Goal: Check status: Check status

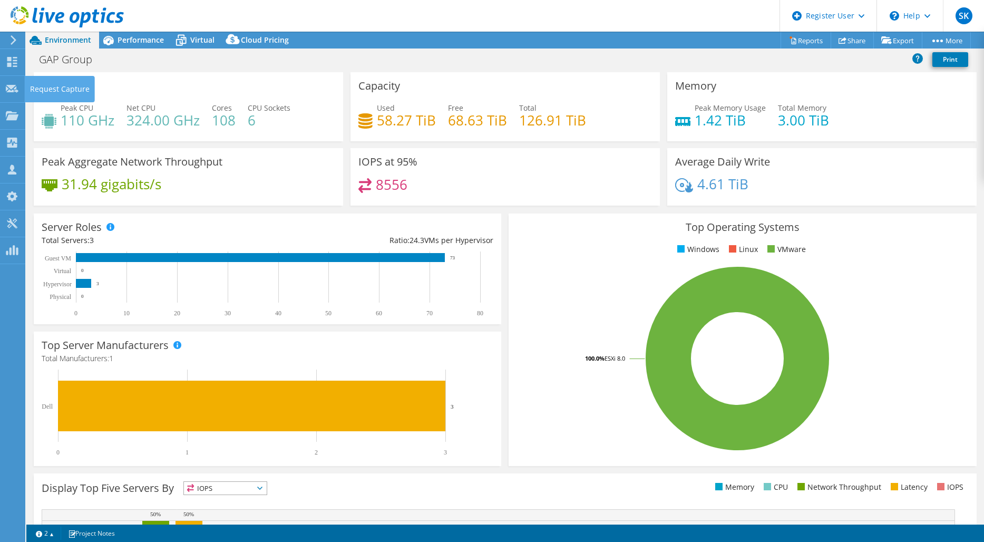
select select "EULondon"
select select "USD"
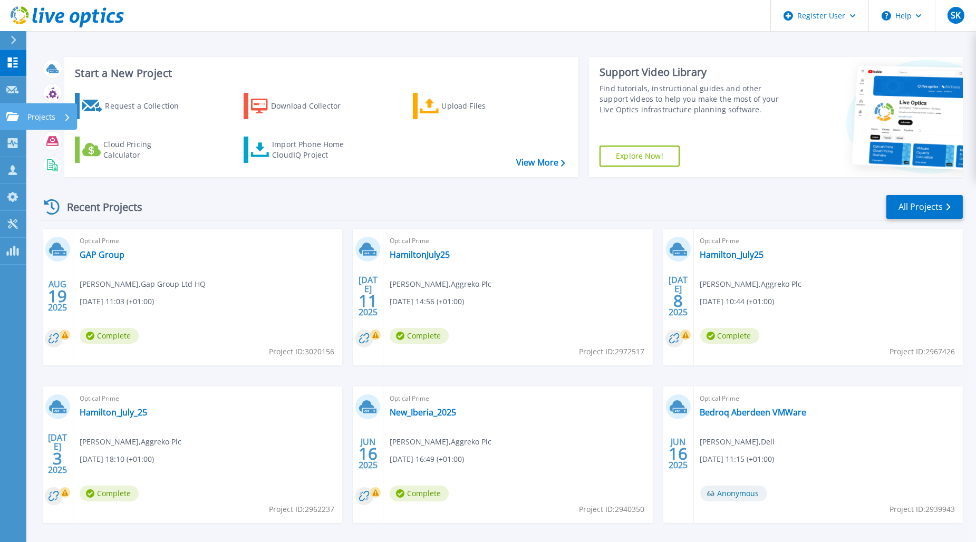
click at [15, 120] on icon at bounding box center [12, 116] width 13 height 9
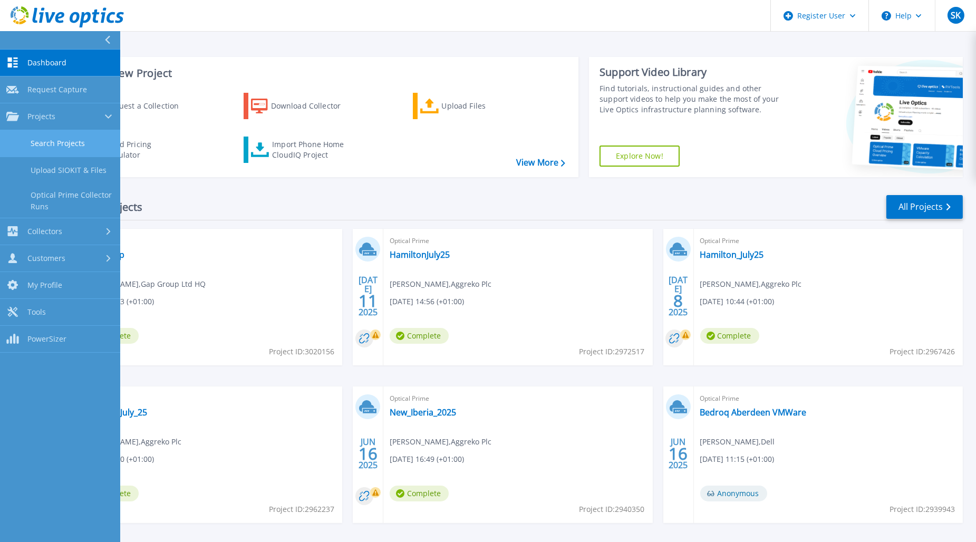
click at [37, 138] on link "Search Projects" at bounding box center [60, 143] width 120 height 27
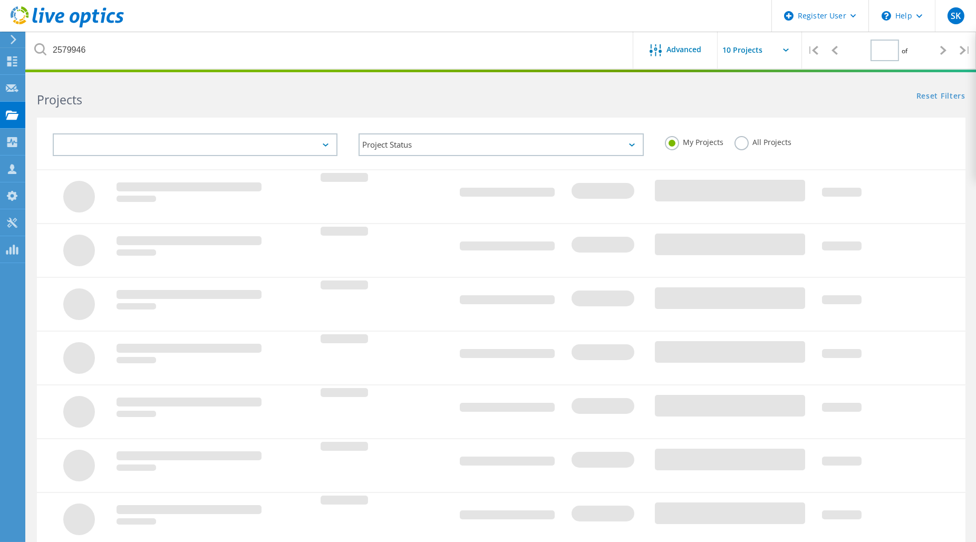
type input "1"
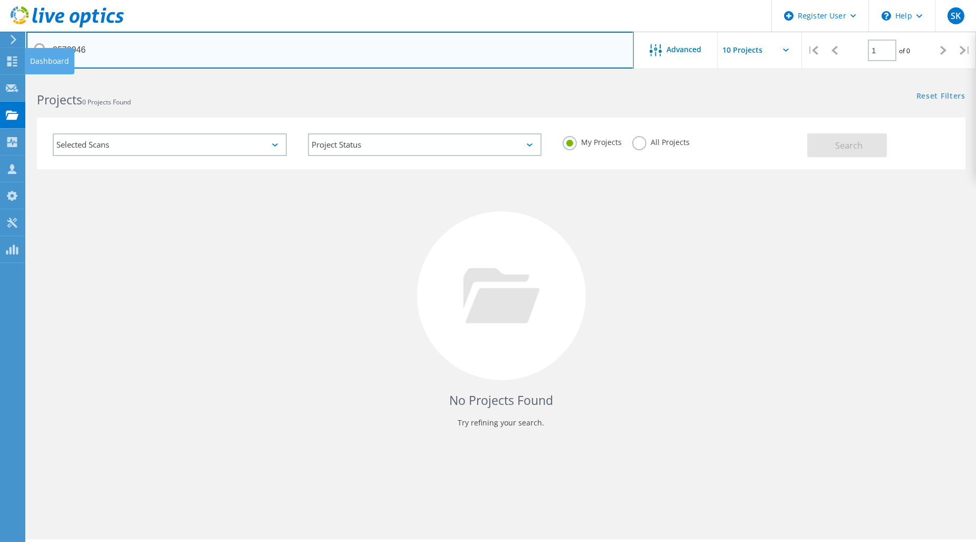
drag, startPoint x: 104, startPoint y: 50, endPoint x: 33, endPoint y: 54, distance: 71.3
click at [23, 76] on div "Register User \n Help Explore Helpful Articles Contact Support SK Dell User Stu…" at bounding box center [488, 323] width 976 height 494
drag, startPoint x: 159, startPoint y: 56, endPoint x: 50, endPoint y: 53, distance: 109.2
click at [50, 53] on input "2579946" at bounding box center [329, 50] width 607 height 37
paste input "2710"
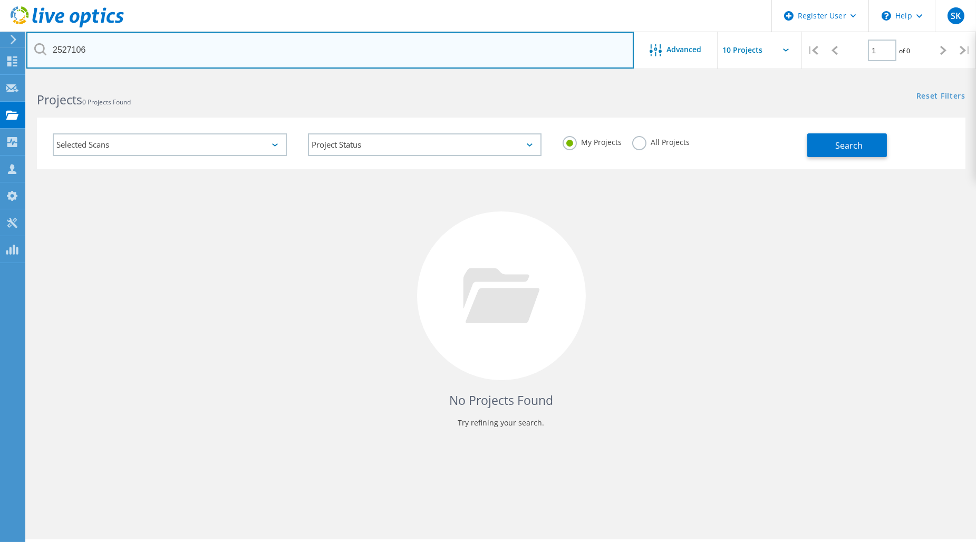
type input "2527106"
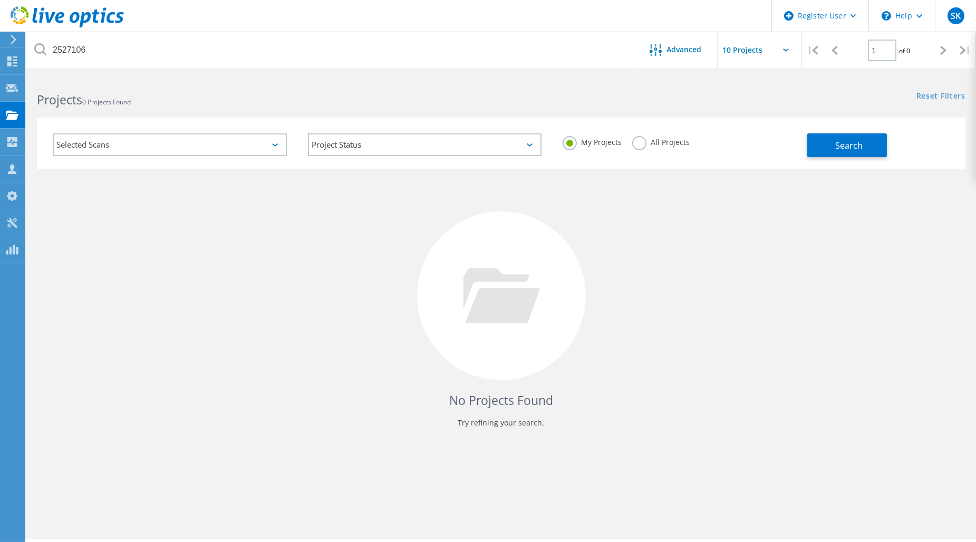
click at [635, 145] on label "All Projects" at bounding box center [660, 141] width 57 height 10
click at [0, 0] on input "All Projects" at bounding box center [0, 0] width 0 height 0
click at [840, 143] on span "Search" at bounding box center [848, 146] width 27 height 12
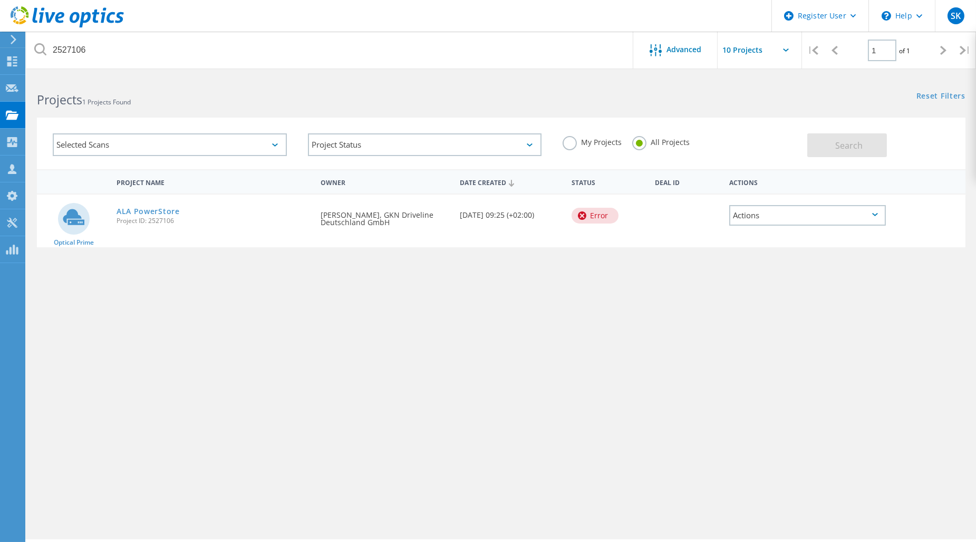
click at [159, 202] on div "ALA PowerStore Project ID: 2527106" at bounding box center [213, 214] width 204 height 40
click at [159, 208] on link "ALA PowerStore" at bounding box center [147, 211] width 63 height 7
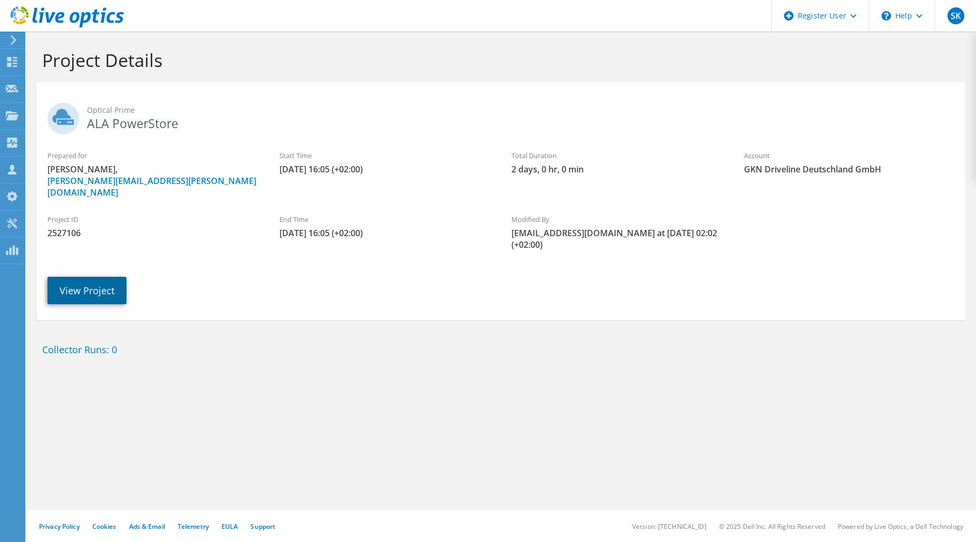
click at [103, 278] on link "View Project" at bounding box center [86, 290] width 79 height 27
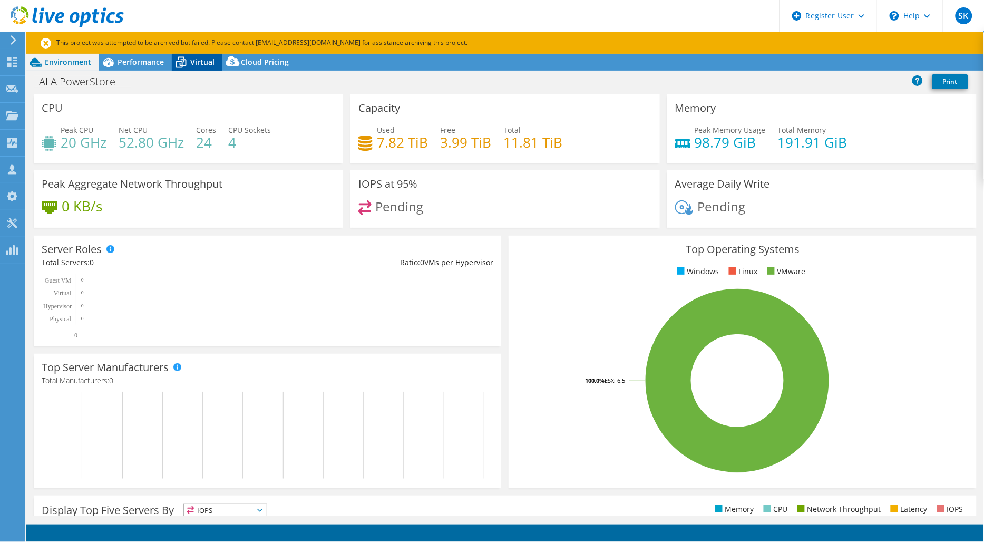
click at [190, 65] on div "This project has been archived. No changes can be made, and graphs and summary …" at bounding box center [505, 287] width 958 height 510
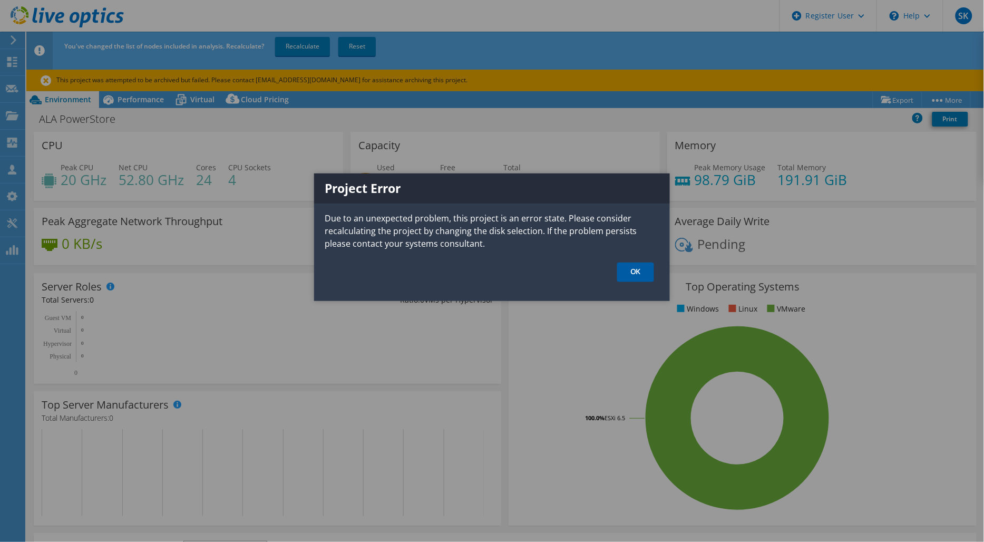
click at [629, 268] on link "OK" at bounding box center [635, 272] width 37 height 20
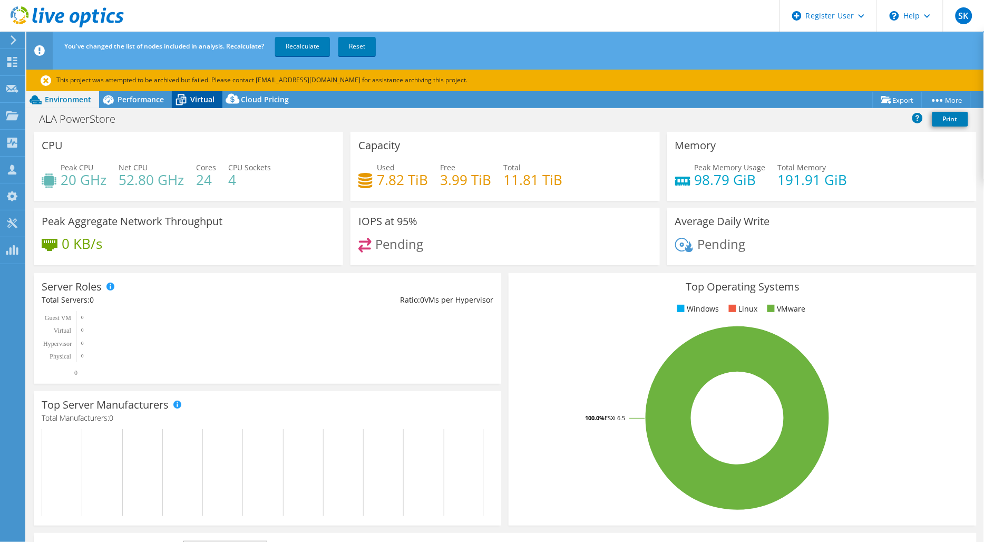
click at [203, 101] on span "Virtual" at bounding box center [202, 99] width 24 height 10
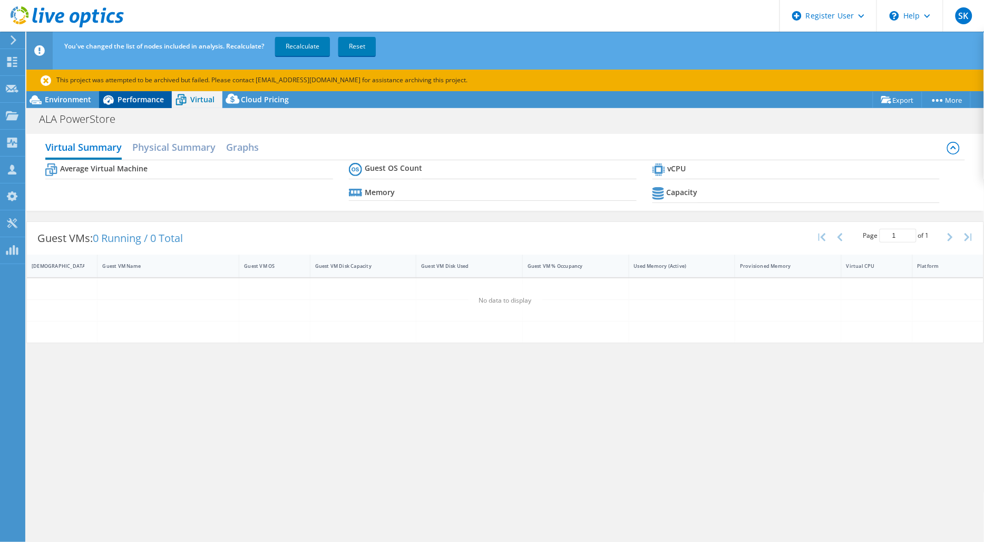
click at [153, 99] on span "Performance" at bounding box center [141, 99] width 46 height 10
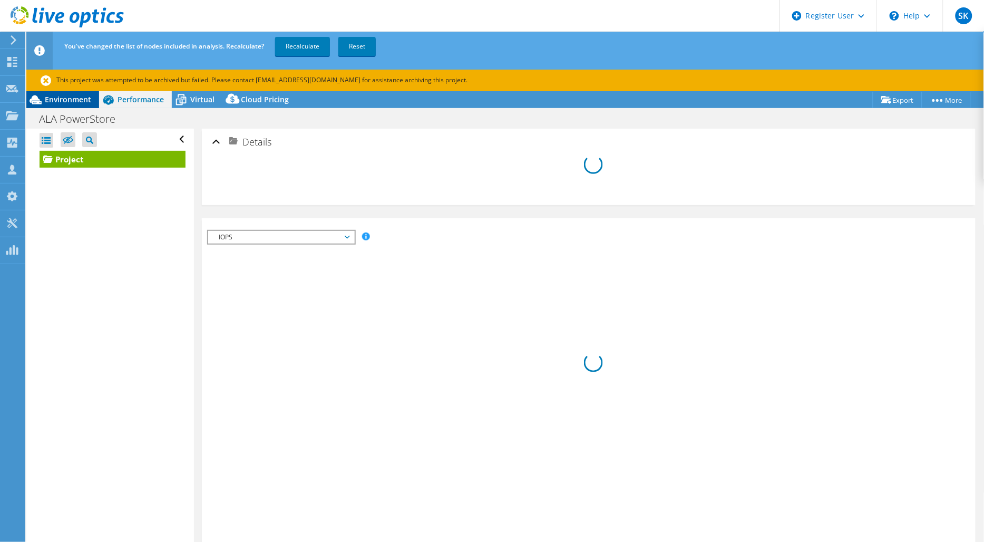
click at [57, 97] on span "Environment" at bounding box center [68, 99] width 46 height 10
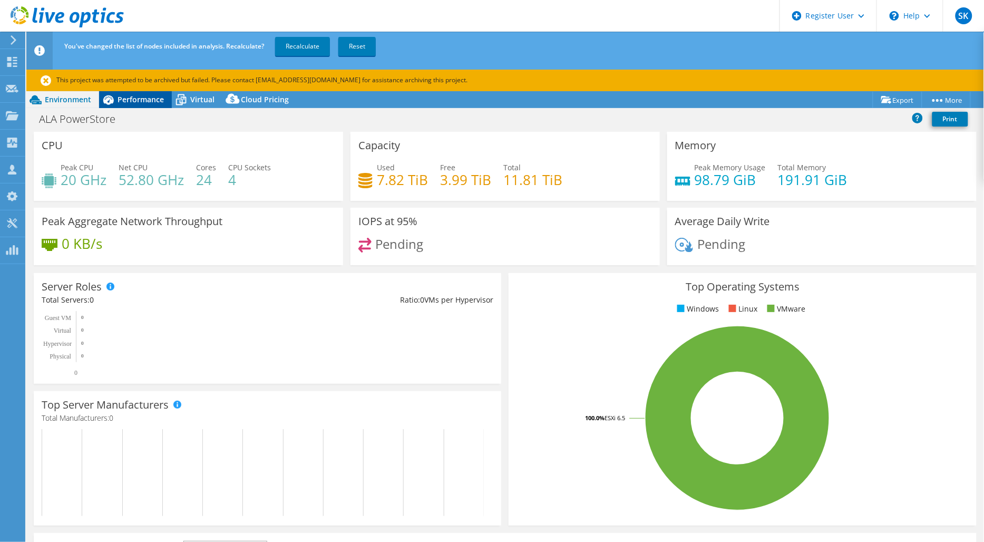
click at [139, 95] on span "Performance" at bounding box center [141, 99] width 46 height 10
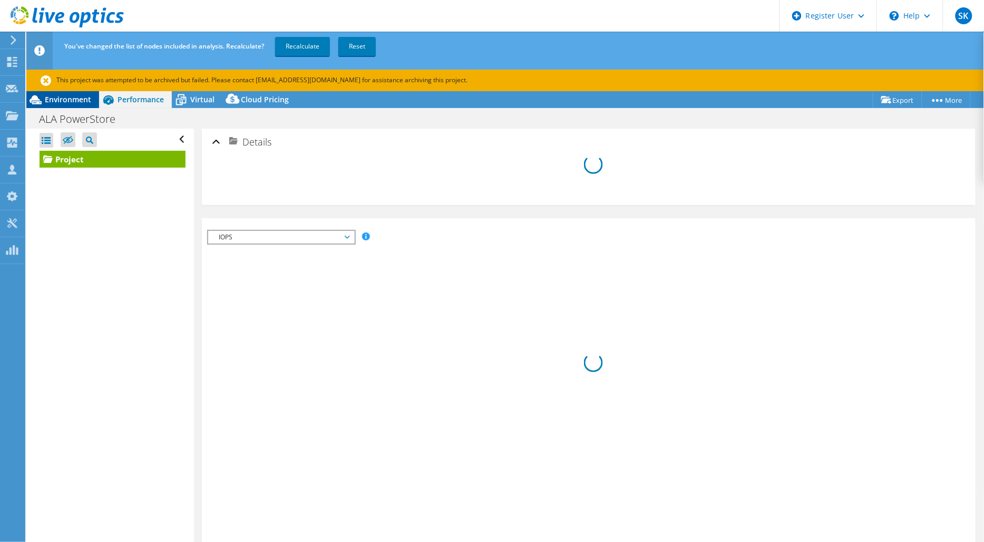
click at [84, 101] on span "Environment" at bounding box center [68, 99] width 46 height 10
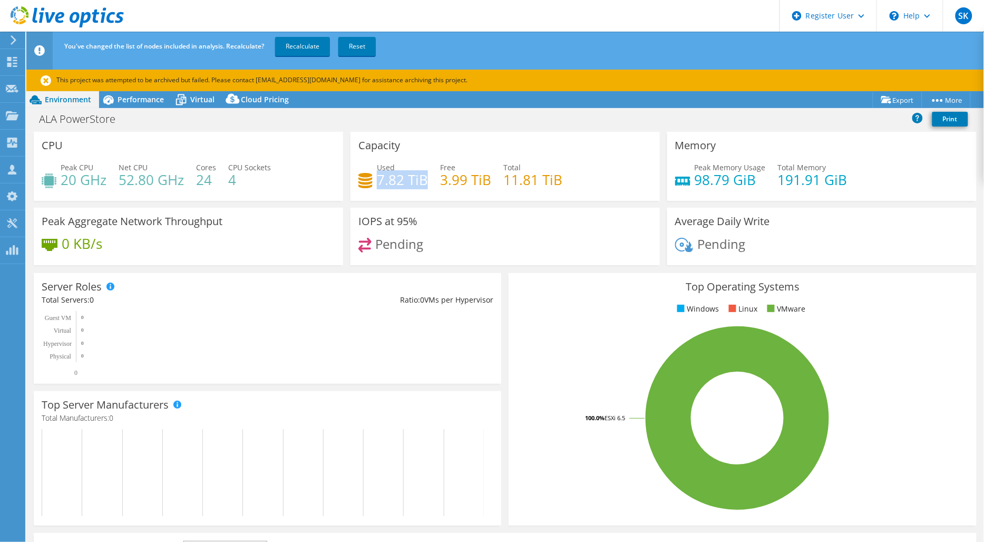
drag, startPoint x: 377, startPoint y: 177, endPoint x: 420, endPoint y: 175, distance: 43.2
click at [420, 175] on h4 "7.82 TiB" at bounding box center [402, 180] width 51 height 12
click at [203, 99] on span "Virtual" at bounding box center [202, 99] width 24 height 10
